Goal: Navigation & Orientation: Find specific page/section

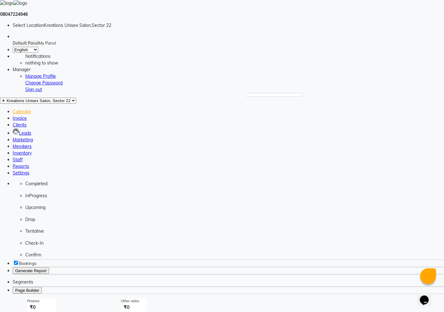
click at [13, 115] on icon at bounding box center [13, 118] width 0 height 6
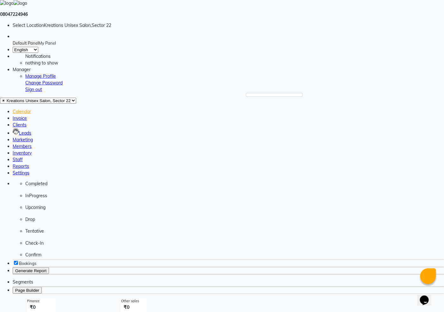
click at [13, 109] on icon at bounding box center [13, 112] width 0 height 6
click at [13, 115] on icon at bounding box center [13, 118] width 0 height 6
click at [13, 109] on icon at bounding box center [13, 112] width 0 height 6
